Goal: Task Accomplishment & Management: Use online tool/utility

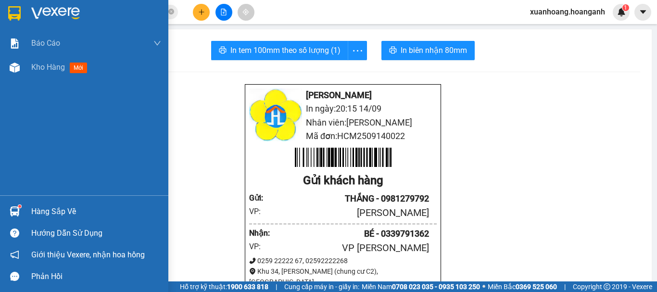
click at [13, 13] on img at bounding box center [14, 13] width 13 height 14
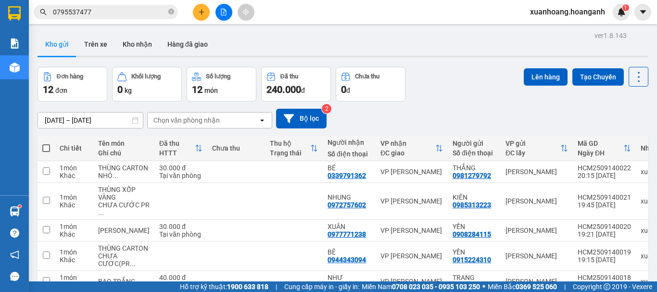
click at [49, 146] on span at bounding box center [46, 148] width 8 height 8
click at [46, 143] on input "checkbox" at bounding box center [46, 143] width 0 height 0
checkbox input "true"
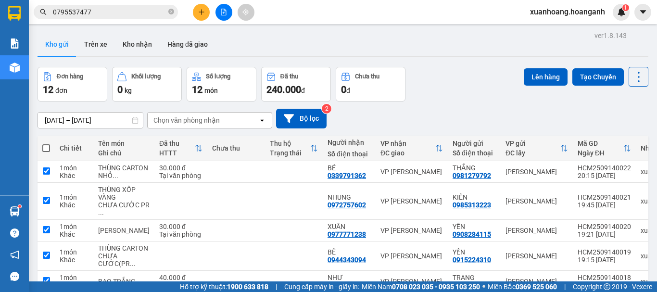
checkbox input "true"
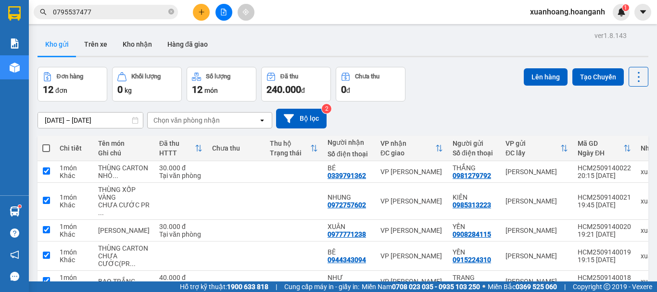
checkbox input "true"
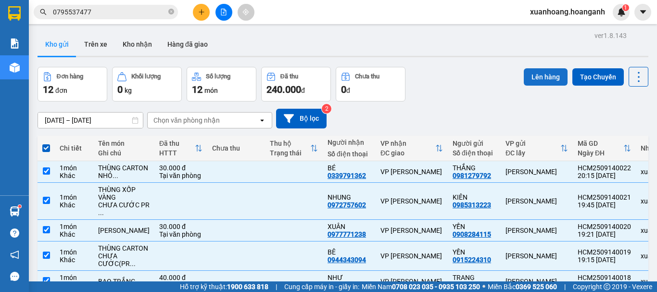
click at [528, 73] on button "Lên hàng" at bounding box center [546, 76] width 44 height 17
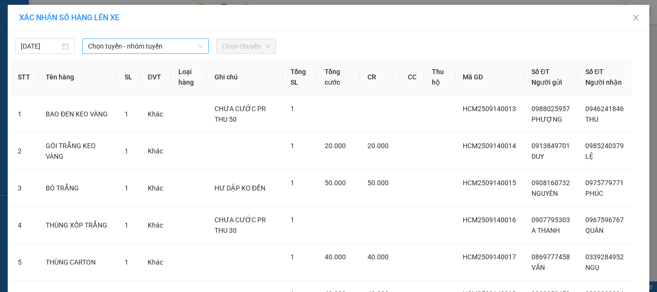
click at [124, 44] on span "Chọn tuyến - nhóm tuyến" at bounding box center [145, 46] width 115 height 14
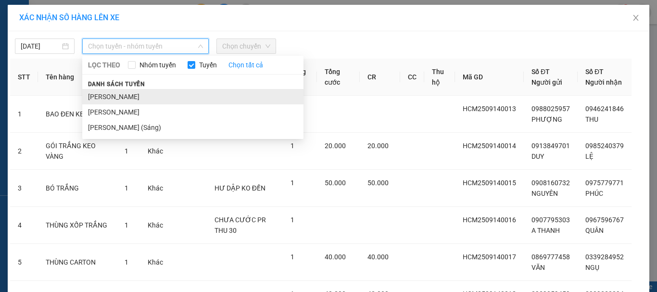
click at [125, 93] on li "[PERSON_NAME]" at bounding box center [192, 96] width 221 height 15
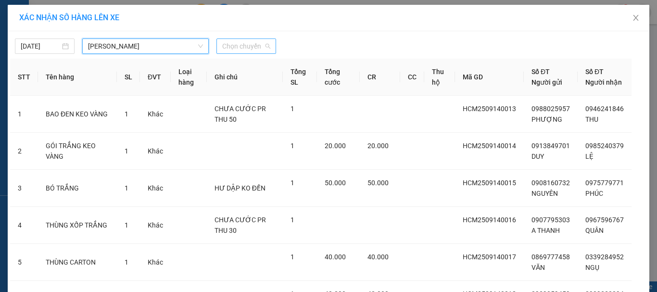
click at [237, 45] on span "Chọn chuyến" at bounding box center [246, 46] width 48 height 14
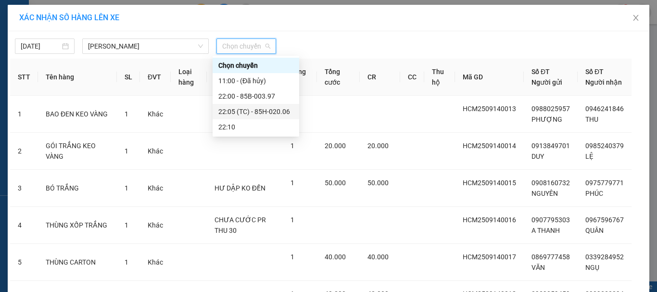
click at [248, 114] on div "22:05 (TC) - 85H-020.06" at bounding box center [255, 111] width 75 height 11
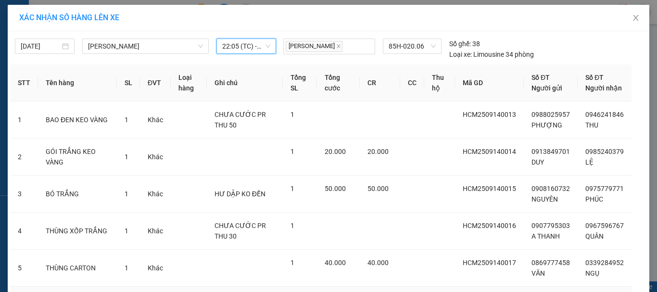
scroll to position [261, 0]
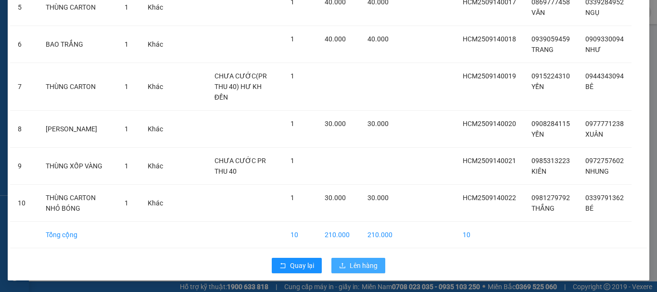
click at [350, 261] on span "Lên hàng" at bounding box center [364, 265] width 28 height 11
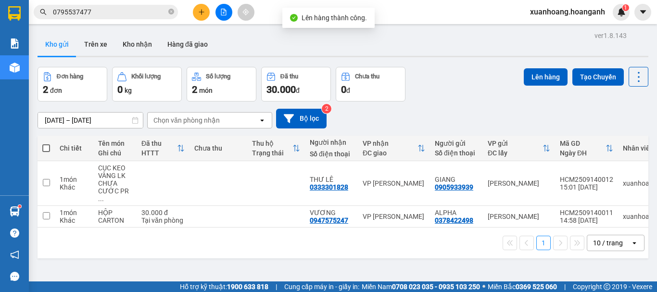
click at [46, 142] on th at bounding box center [46, 149] width 17 height 26
click at [51, 147] on th at bounding box center [46, 149] width 17 height 26
click at [48, 148] on span at bounding box center [46, 148] width 8 height 8
click at [46, 143] on input "checkbox" at bounding box center [46, 143] width 0 height 0
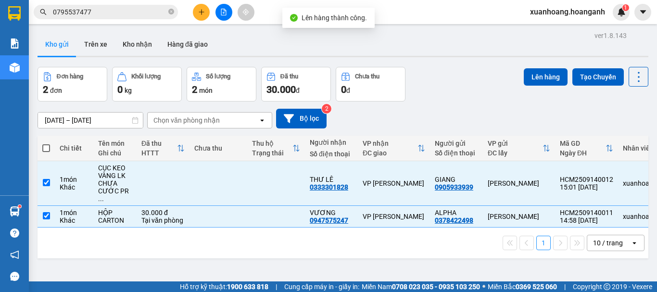
checkbox input "true"
click at [540, 81] on button "Lên hàng" at bounding box center [546, 76] width 44 height 17
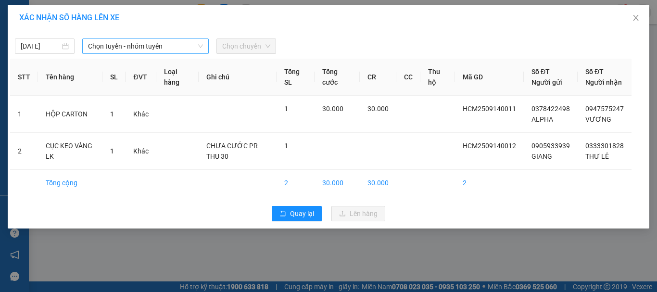
click at [171, 44] on span "Chọn tuyến - nhóm tuyến" at bounding box center [145, 46] width 115 height 14
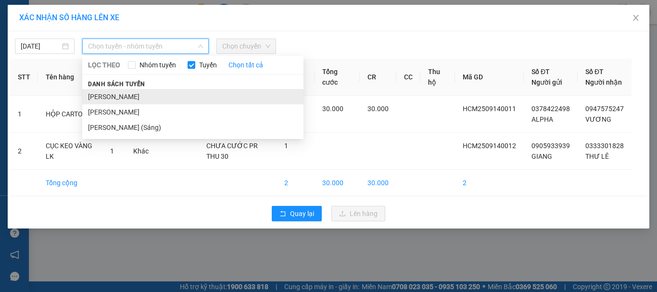
click at [166, 93] on li "[PERSON_NAME]" at bounding box center [192, 96] width 221 height 15
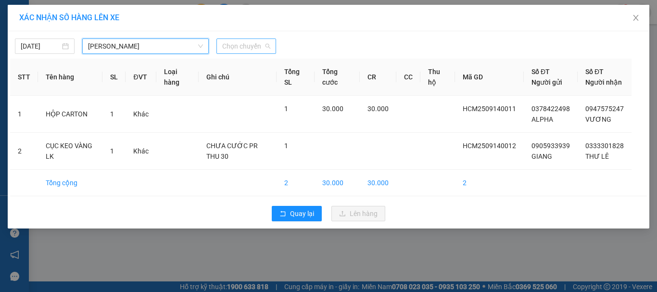
click at [244, 44] on span "Chọn chuyến" at bounding box center [246, 46] width 48 height 14
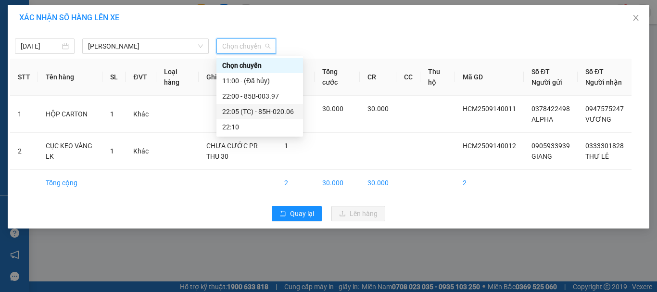
click at [256, 110] on div "22:05 (TC) - 85H-020.06" at bounding box center [259, 111] width 75 height 11
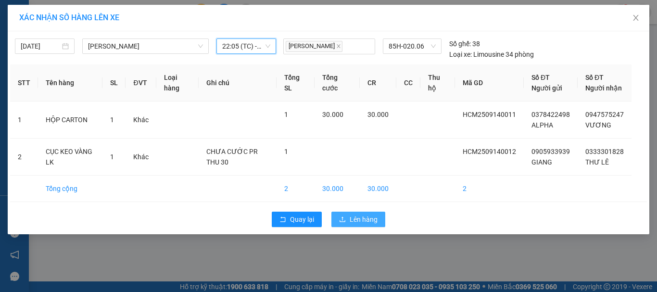
click at [355, 225] on span "Lên hàng" at bounding box center [364, 219] width 28 height 11
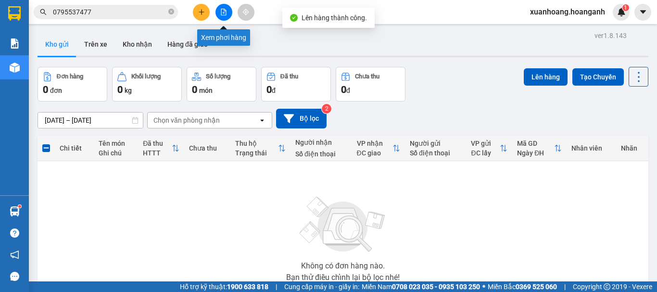
click at [220, 12] on button at bounding box center [224, 12] width 17 height 17
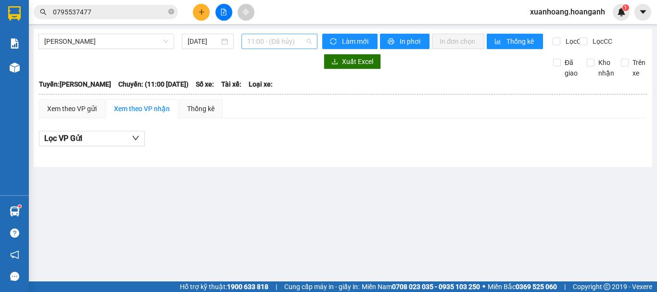
click at [276, 44] on span "11:00 - (Đã hủy)" at bounding box center [279, 41] width 64 height 14
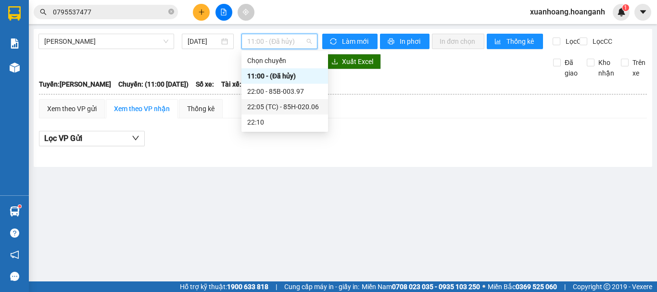
click at [294, 111] on div "22:05 (TC) - 85H-020.06" at bounding box center [284, 107] width 75 height 11
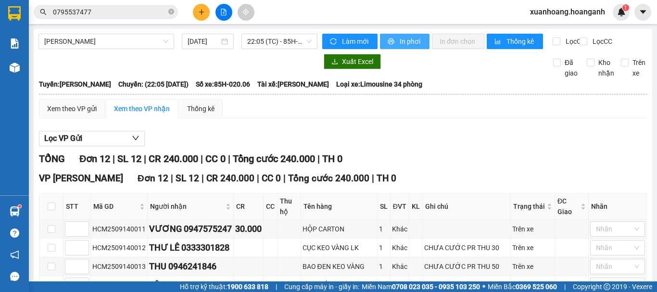
click at [414, 42] on span "In phơi" at bounding box center [411, 41] width 22 height 11
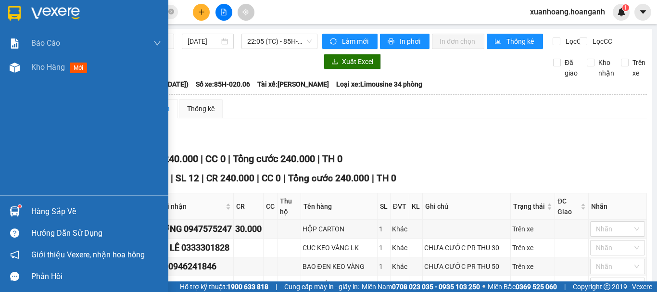
click at [17, 20] on img at bounding box center [14, 13] width 13 height 14
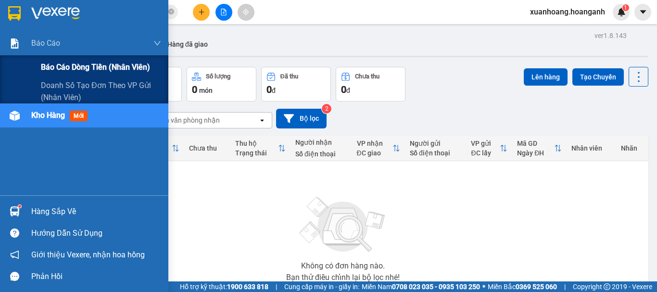
click at [59, 70] on span "Báo cáo dòng tiền (nhân viên)" at bounding box center [95, 67] width 109 height 12
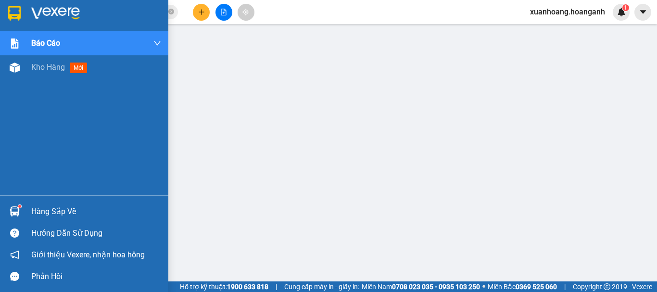
click at [56, 12] on img at bounding box center [55, 13] width 49 height 14
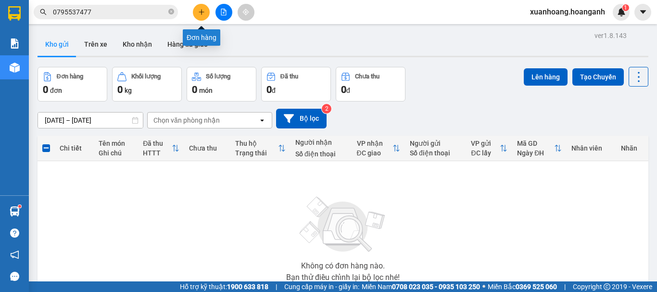
click at [207, 15] on button at bounding box center [201, 12] width 17 height 17
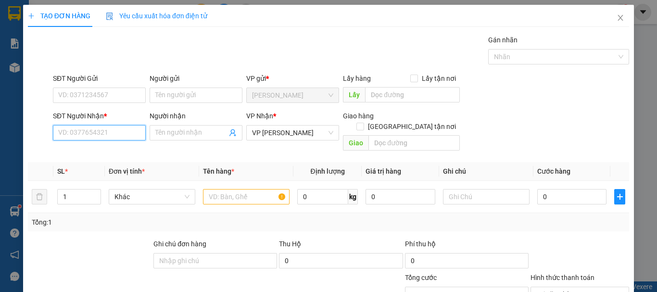
click at [116, 140] on input "SĐT Người Nhận *" at bounding box center [99, 132] width 93 height 15
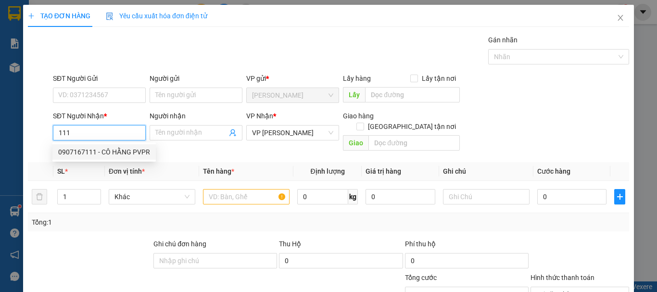
click at [115, 153] on div "0907167111 - CÔ HẰNG PVPR" at bounding box center [104, 152] width 92 height 11
type input "0907167111"
type input "CÔ HẰNG PVPR"
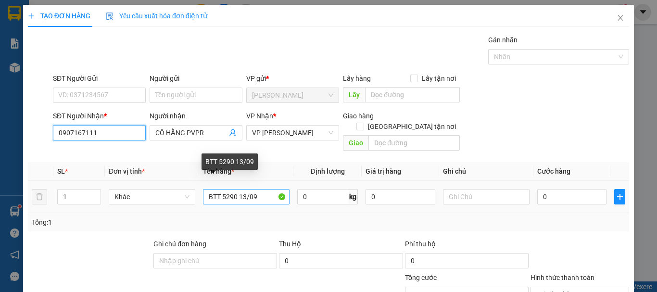
type input "0907167111"
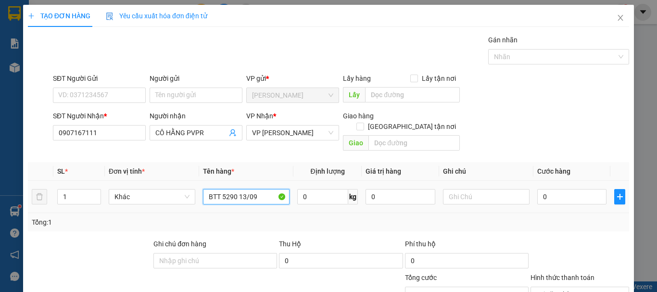
drag, startPoint x: 235, startPoint y: 189, endPoint x: 219, endPoint y: 194, distance: 16.3
click at [219, 194] on div "BTT 5290 13/09" at bounding box center [246, 196] width 87 height 19
drag, startPoint x: 240, startPoint y: 187, endPoint x: 234, endPoint y: 188, distance: 5.3
click at [234, 189] on input "BTT 437013/09" at bounding box center [246, 196] width 87 height 15
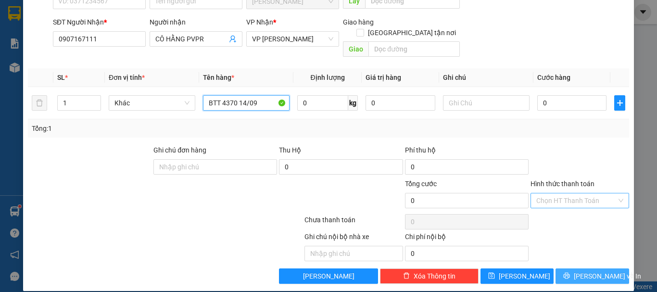
type input "BTT 4370 14/09"
click at [608, 269] on button "[PERSON_NAME] và In" at bounding box center [593, 276] width 74 height 15
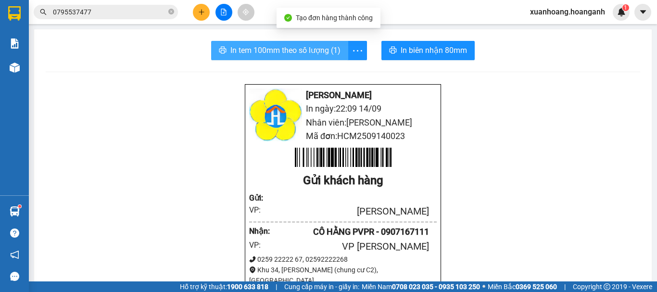
click at [325, 55] on span "In tem 100mm theo số lượng (1)" at bounding box center [286, 50] width 110 height 12
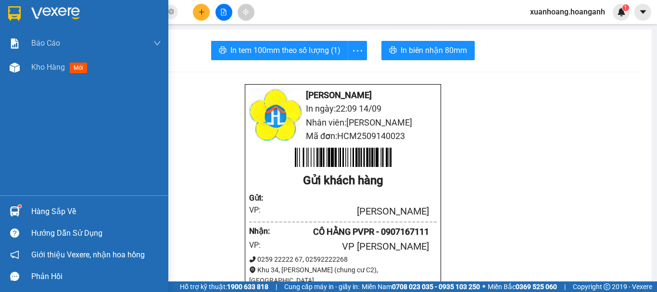
click at [12, 10] on img at bounding box center [14, 13] width 13 height 14
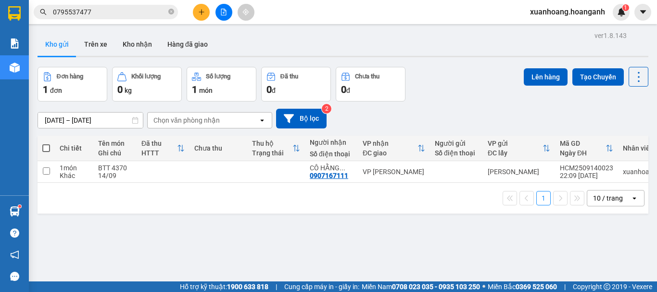
click at [44, 150] on span at bounding box center [46, 148] width 8 height 8
click at [46, 143] on input "checkbox" at bounding box center [46, 143] width 0 height 0
checkbox input "true"
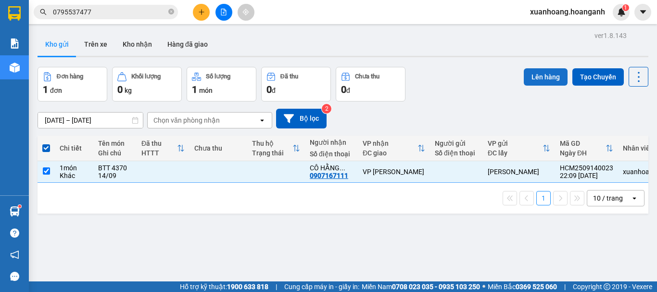
click at [525, 79] on button "Lên hàng" at bounding box center [546, 76] width 44 height 17
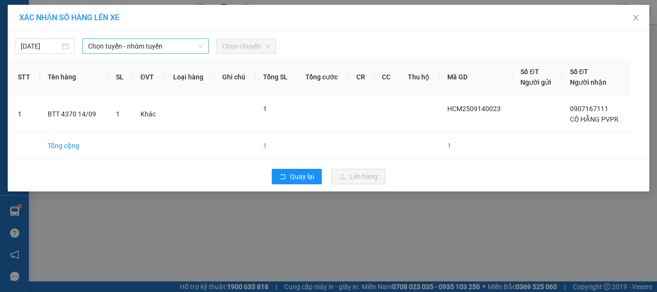
click at [115, 49] on span "Chọn tuyến - nhóm tuyến" at bounding box center [145, 46] width 115 height 14
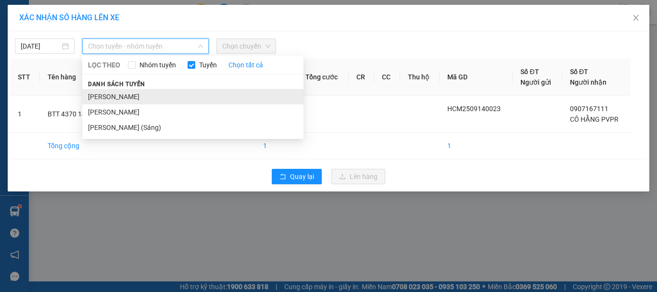
click at [120, 90] on li "[PERSON_NAME]" at bounding box center [192, 96] width 221 height 15
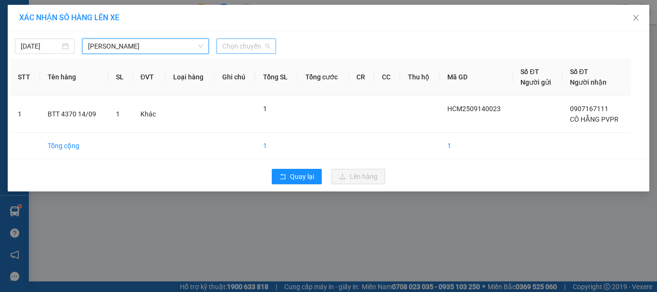
click at [231, 46] on span "Chọn chuyến" at bounding box center [246, 46] width 48 height 14
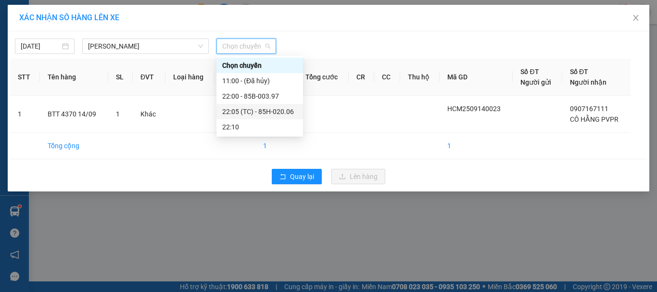
click at [250, 109] on div "22:05 (TC) - 85H-020.06" at bounding box center [259, 111] width 75 height 11
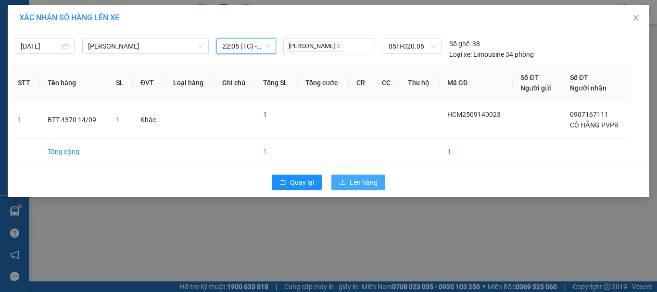
click at [347, 180] on button "Lên hàng" at bounding box center [359, 182] width 54 height 15
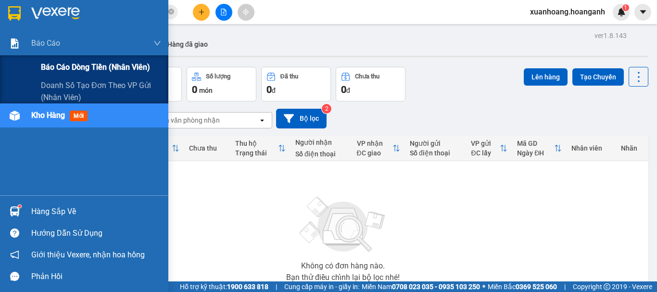
click at [48, 65] on span "Báo cáo dòng tiền (nhân viên)" at bounding box center [95, 67] width 109 height 12
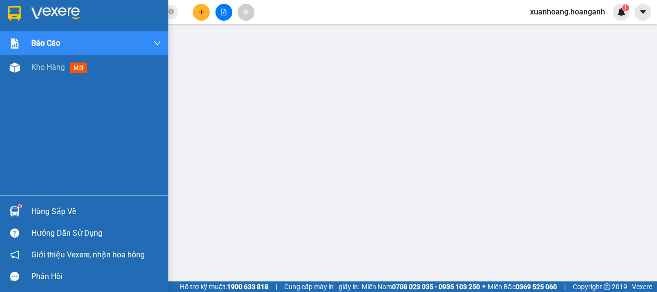
click at [16, 17] on img at bounding box center [14, 13] width 13 height 14
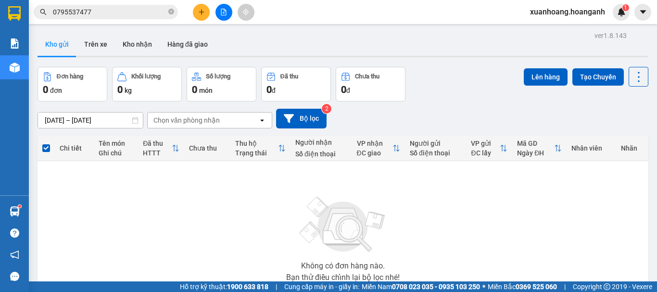
click at [233, 16] on div at bounding box center [224, 12] width 72 height 17
click at [227, 14] on button at bounding box center [224, 12] width 17 height 17
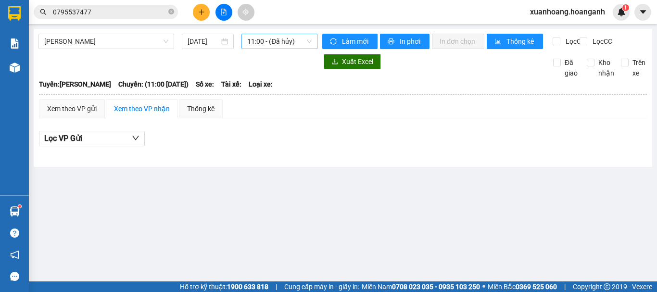
click at [265, 42] on span "11:00 - (Đã hủy)" at bounding box center [279, 41] width 64 height 14
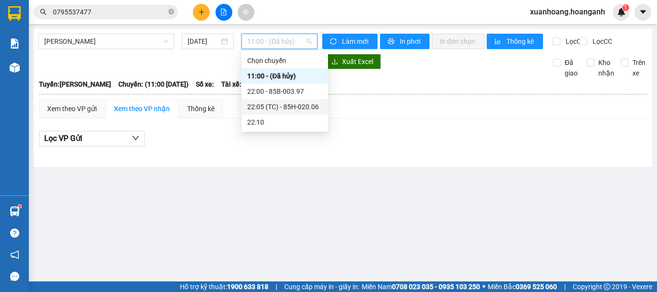
click at [282, 109] on div "22:05 (TC) - 85H-020.06" at bounding box center [284, 107] width 75 height 11
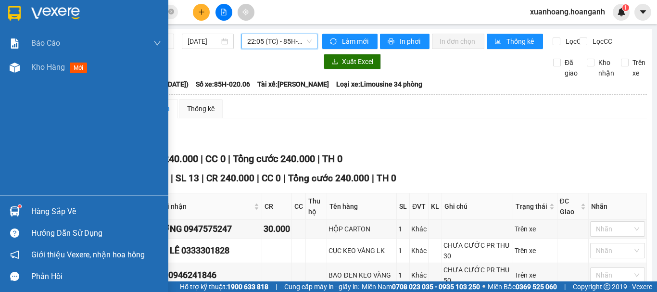
click at [6, 17] on div at bounding box center [14, 13] width 17 height 17
